Goal: Complete application form

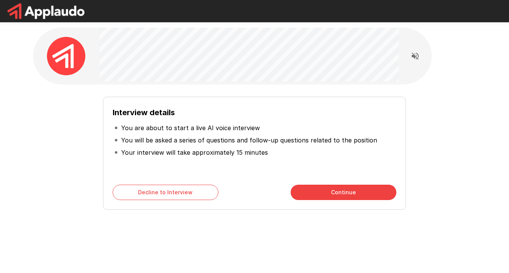
click at [342, 188] on button "Continue" at bounding box center [344, 192] width 106 height 15
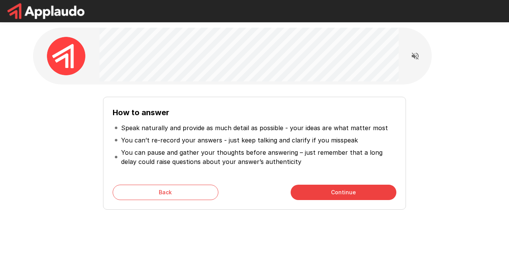
click at [344, 196] on button "Continue" at bounding box center [344, 192] width 106 height 15
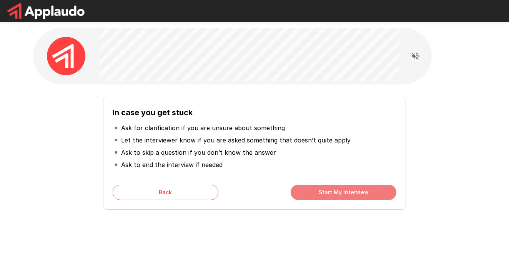
click at [344, 196] on button "Start My Interview" at bounding box center [344, 192] width 106 height 15
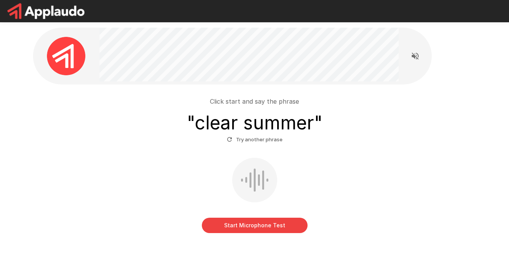
click at [258, 230] on button "Start Microphone Test" at bounding box center [255, 225] width 106 height 15
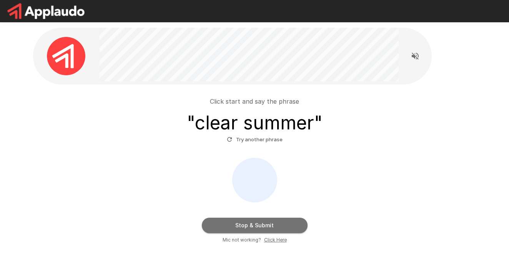
click at [258, 230] on button "Stop & Submit" at bounding box center [255, 225] width 106 height 15
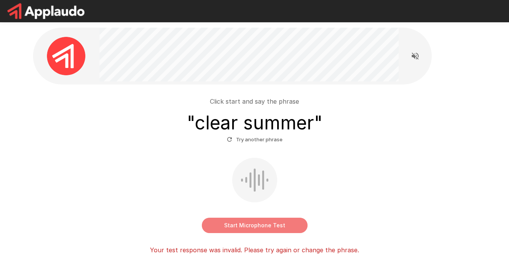
click at [258, 230] on button "Start Microphone Test" at bounding box center [255, 225] width 106 height 15
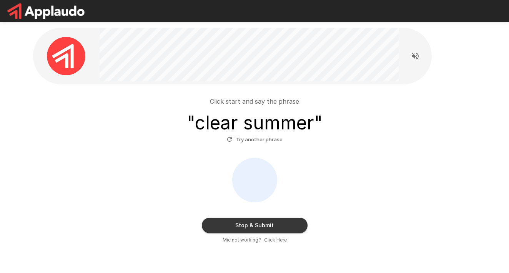
click at [258, 230] on button "Stop & Submit" at bounding box center [255, 225] width 106 height 15
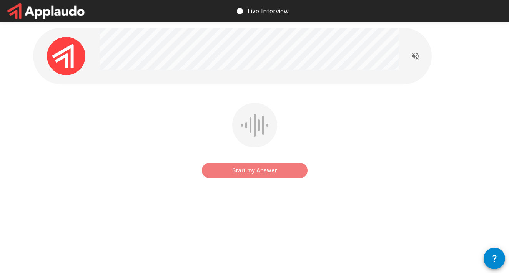
click at [252, 173] on button "Start my Answer" at bounding box center [255, 170] width 106 height 15
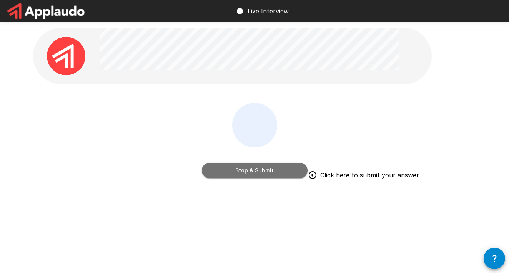
click at [252, 173] on button "Stop & Submit" at bounding box center [255, 170] width 106 height 15
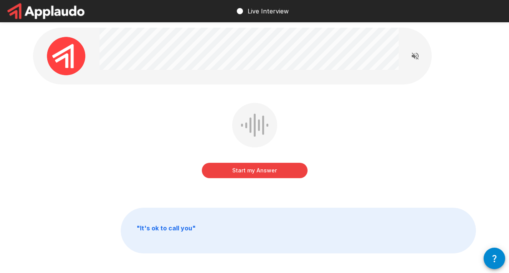
click at [252, 173] on button "Start my Answer" at bounding box center [255, 170] width 106 height 15
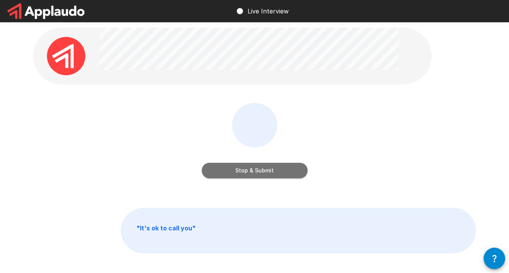
click at [252, 173] on button "Stop & Submit" at bounding box center [255, 170] width 106 height 15
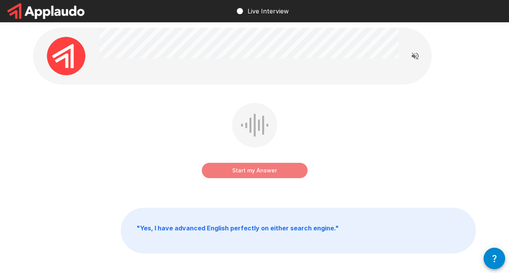
click at [252, 173] on button "Start my Answer" at bounding box center [255, 170] width 106 height 15
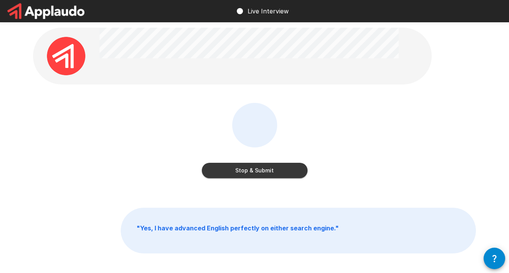
click at [252, 173] on button "Stop & Submit" at bounding box center [255, 170] width 106 height 15
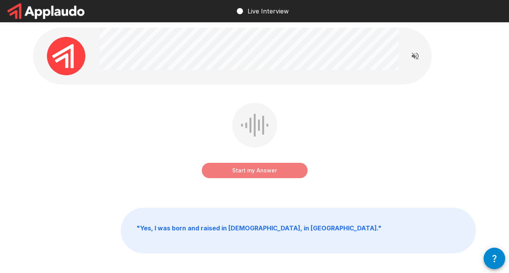
click at [252, 173] on button "Start my Answer" at bounding box center [255, 170] width 106 height 15
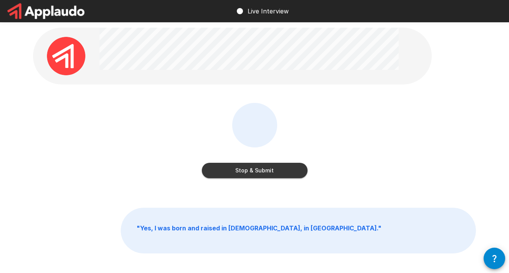
click at [252, 173] on button "Stop & Submit" at bounding box center [255, 170] width 106 height 15
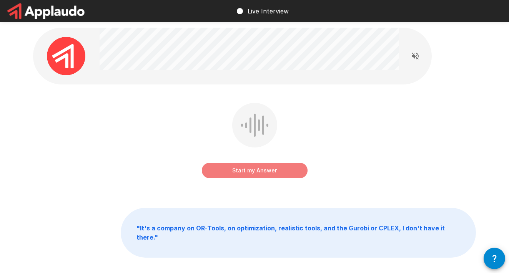
click at [261, 172] on button "Start my Answer" at bounding box center [255, 170] width 106 height 15
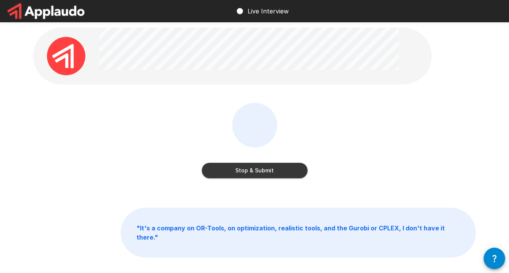
click at [261, 172] on button "Stop & Submit" at bounding box center [255, 170] width 106 height 15
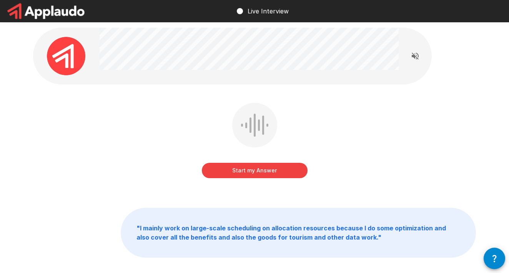
click at [261, 172] on button "Start my Answer" at bounding box center [255, 170] width 106 height 15
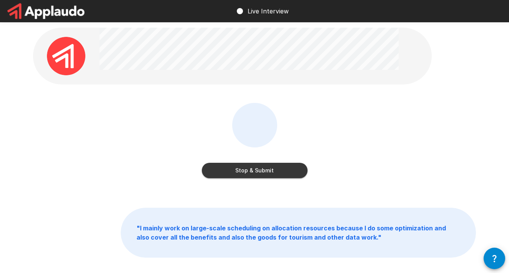
click at [261, 172] on button "Stop & Submit" at bounding box center [255, 170] width 106 height 15
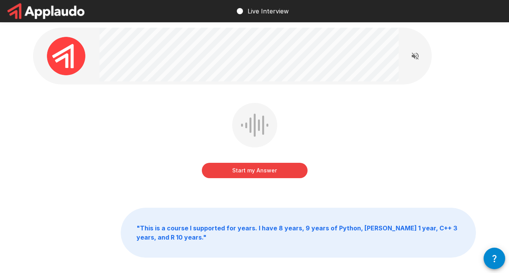
click at [261, 172] on button "Start my Answer" at bounding box center [255, 170] width 106 height 15
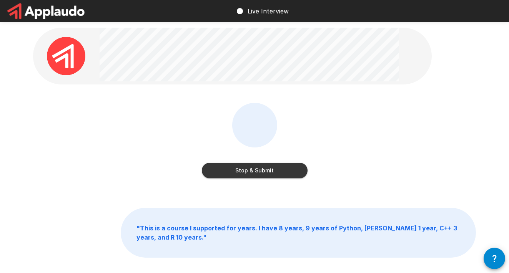
click at [261, 172] on button "Stop & Submit" at bounding box center [255, 170] width 106 height 15
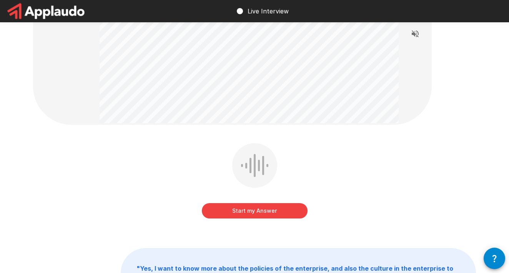
scroll to position [90, 0]
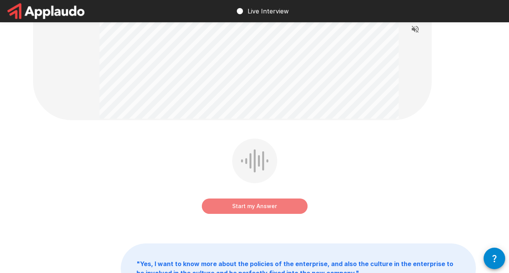
click at [258, 209] on button "Start my Answer" at bounding box center [255, 206] width 106 height 15
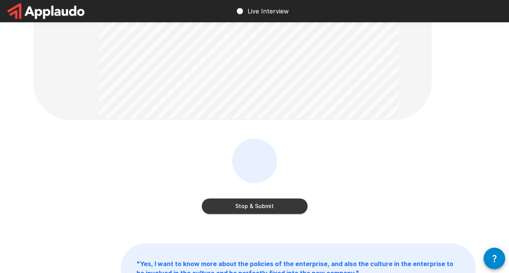
click at [258, 209] on button "Stop & Submit" at bounding box center [255, 206] width 106 height 15
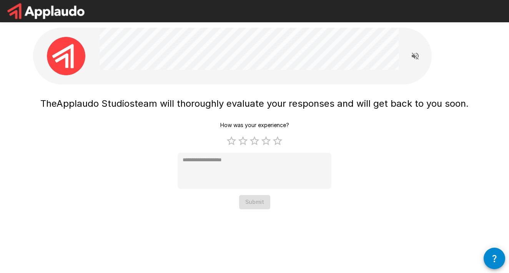
scroll to position [0, 0]
click at [274, 143] on label "5 Stars" at bounding box center [278, 141] width 12 height 12
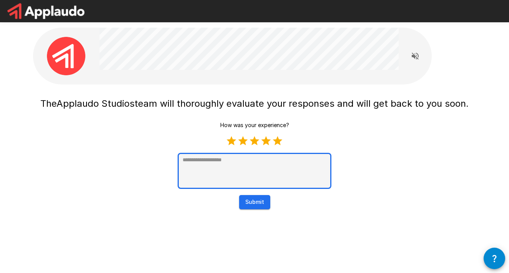
click at [266, 159] on textarea at bounding box center [255, 171] width 154 height 36
type textarea "*"
type textarea "**"
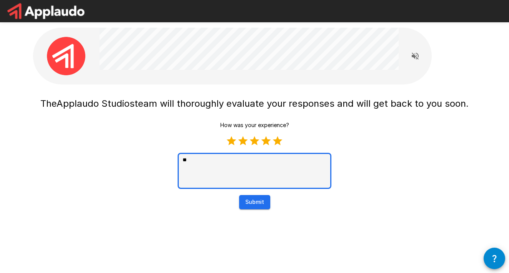
type textarea "*"
type textarea "***"
type textarea "*"
type textarea "*****"
type textarea "*"
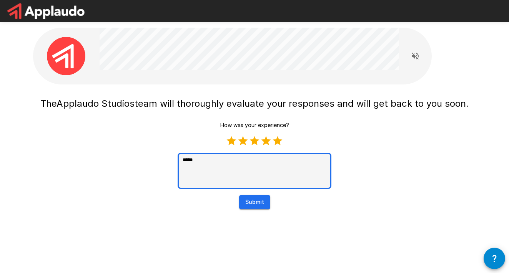
type textarea "*****"
type textarea "*"
type textarea "*******"
type textarea "*"
type textarea "********"
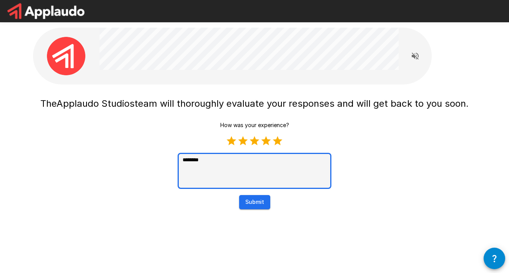
type textarea "*"
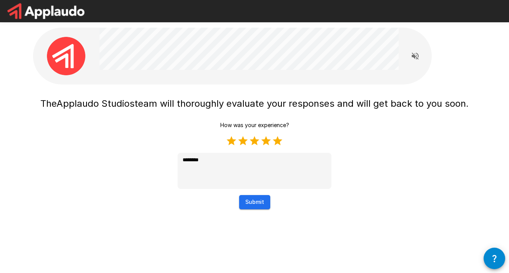
click at [264, 201] on button "Submit" at bounding box center [254, 202] width 31 height 14
